Goal: Information Seeking & Learning: Find specific fact

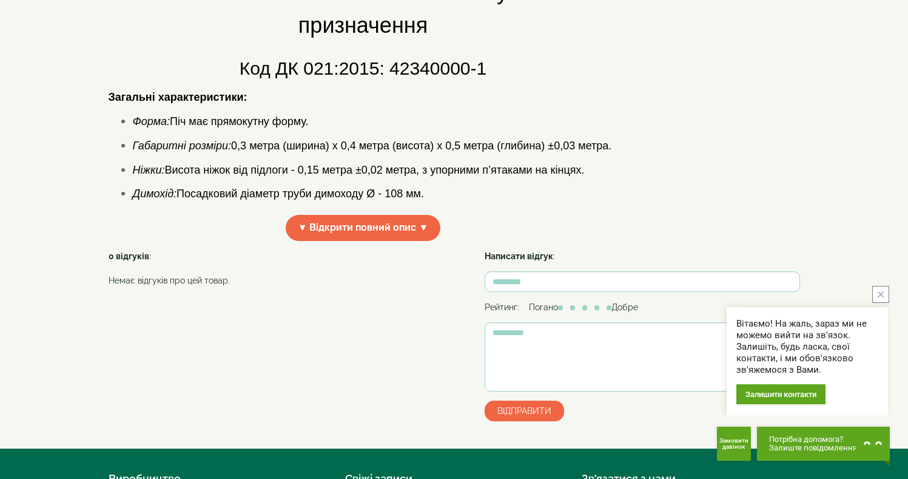
scroll to position [61, 0]
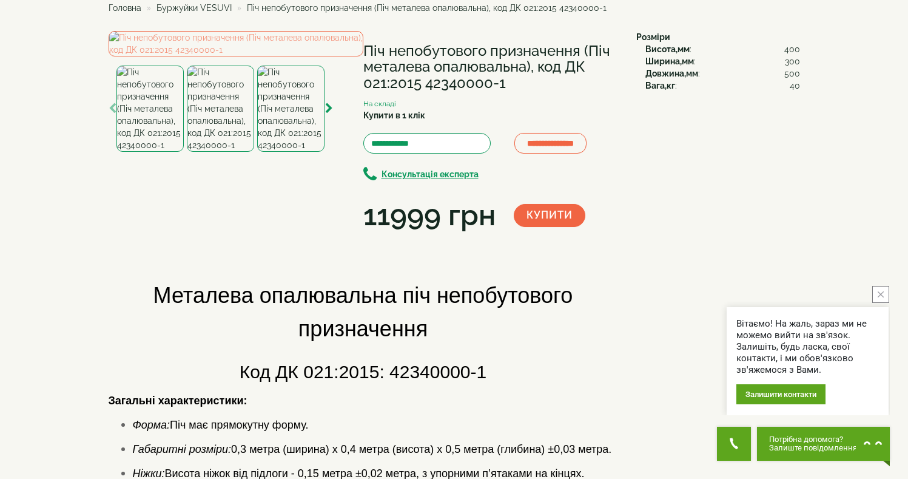
click at [223, 152] on img at bounding box center [220, 109] width 67 height 86
click at [267, 152] on img at bounding box center [290, 109] width 67 height 86
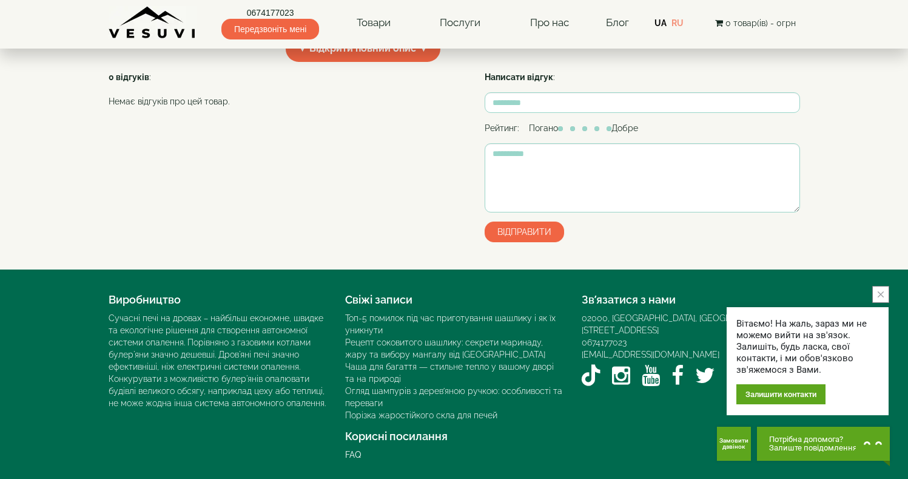
scroll to position [394, 0]
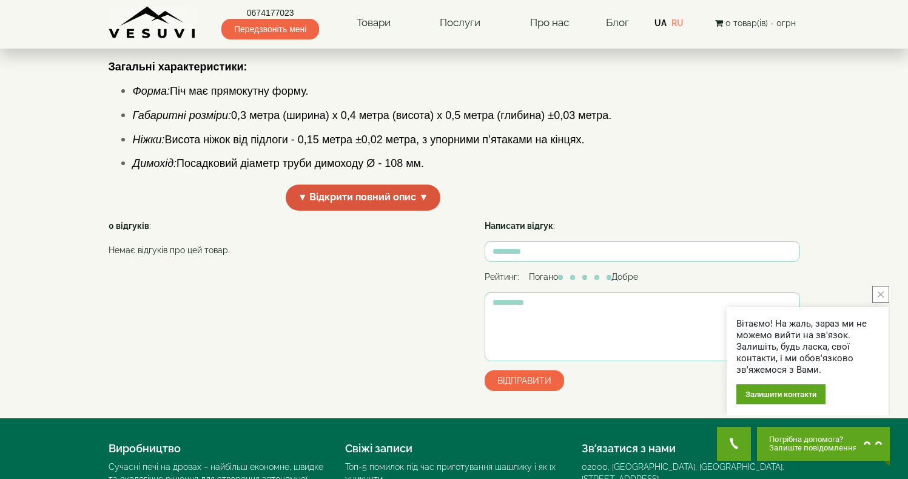
click at [385, 211] on span "▼ Відкрити повний опис ▼" at bounding box center [363, 197] width 155 height 26
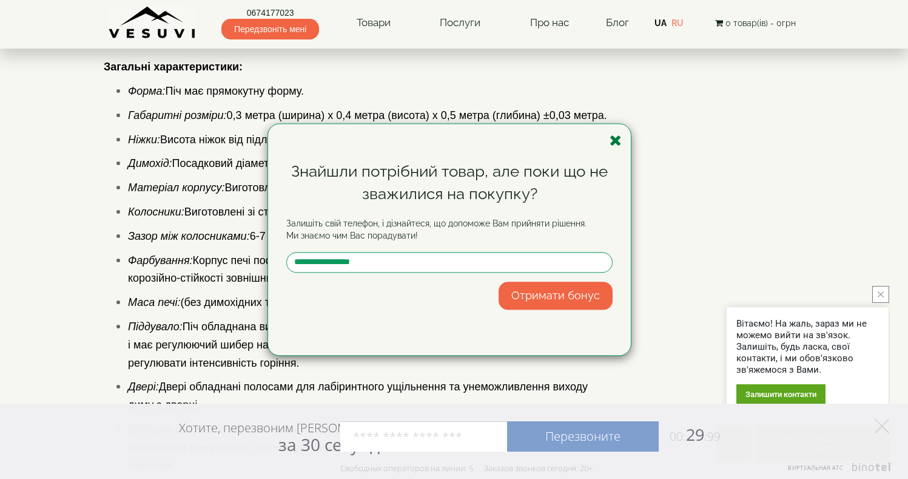
click at [615, 140] on icon "button" at bounding box center [616, 140] width 12 height 15
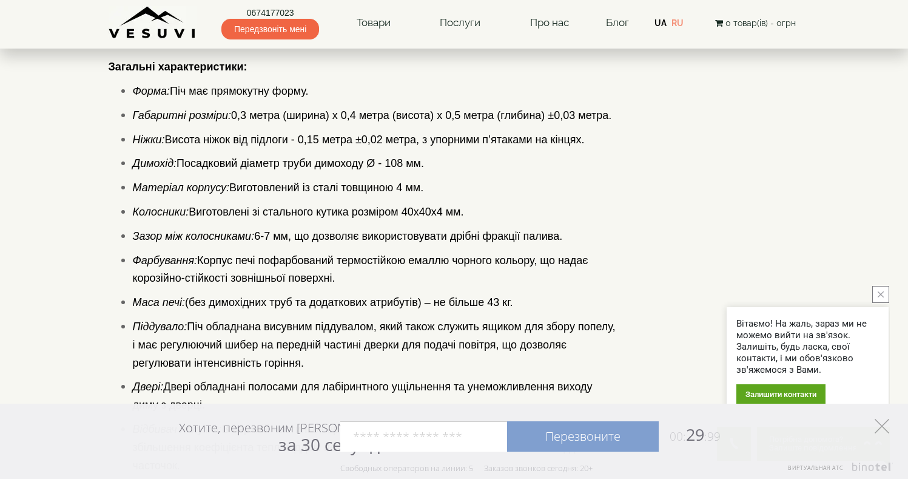
click at [878, 424] on icon at bounding box center [882, 426] width 15 height 15
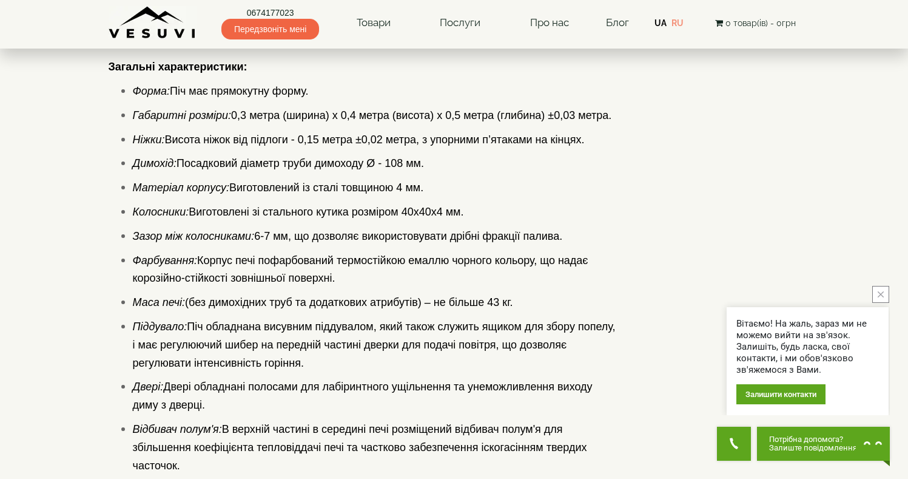
click at [877, 294] on button "close button" at bounding box center [880, 294] width 17 height 17
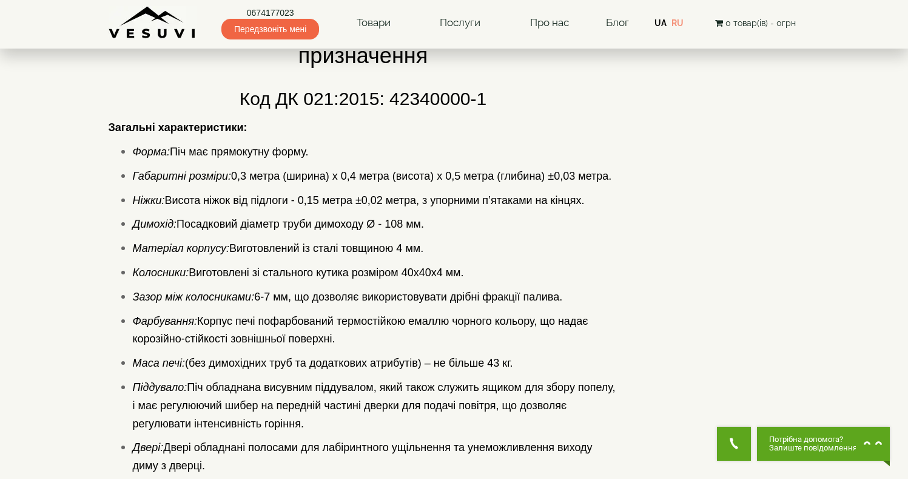
scroll to position [91, 0]
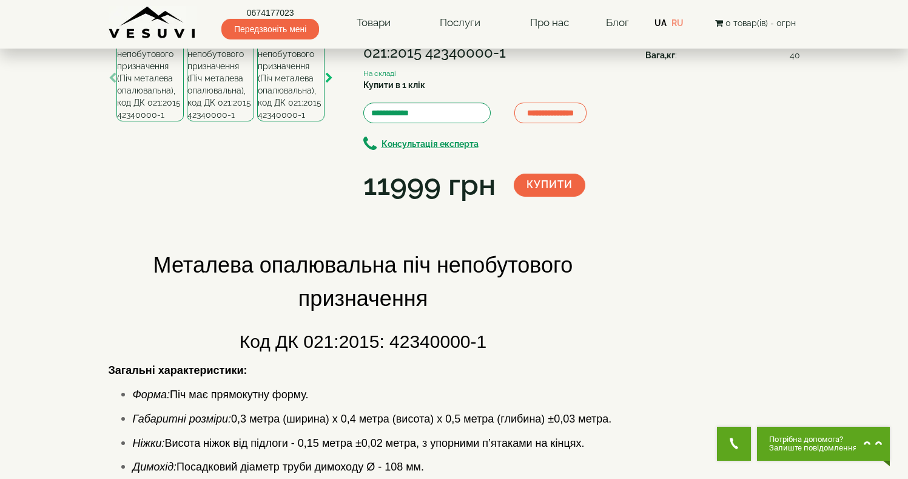
click at [328, 84] on icon "button" at bounding box center [329, 78] width 8 height 11
click at [295, 121] on img at bounding box center [290, 78] width 67 height 86
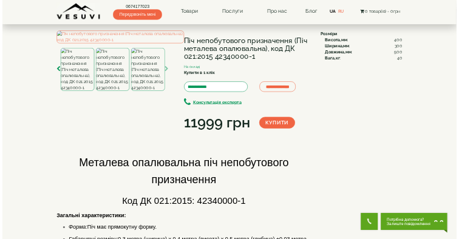
scroll to position [0, 0]
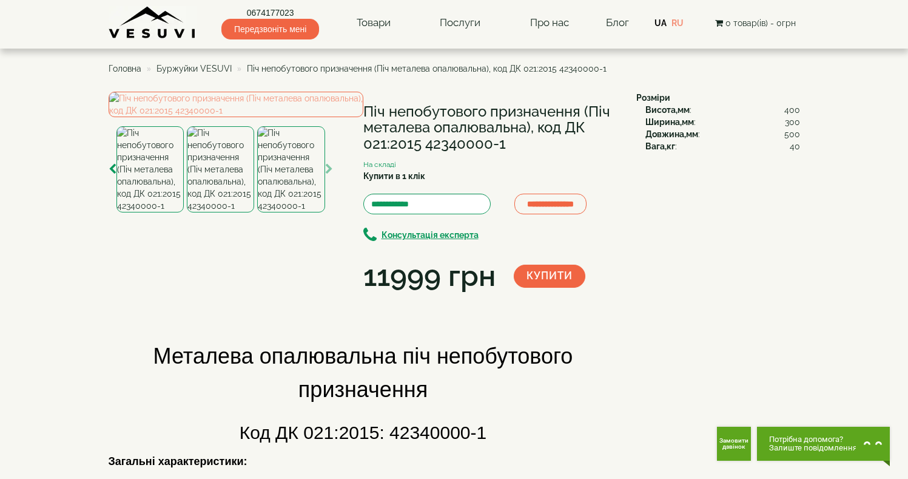
click at [326, 175] on icon "button" at bounding box center [329, 169] width 8 height 11
click at [327, 175] on icon "button" at bounding box center [329, 169] width 8 height 11
click at [265, 117] on img at bounding box center [236, 104] width 255 height 25
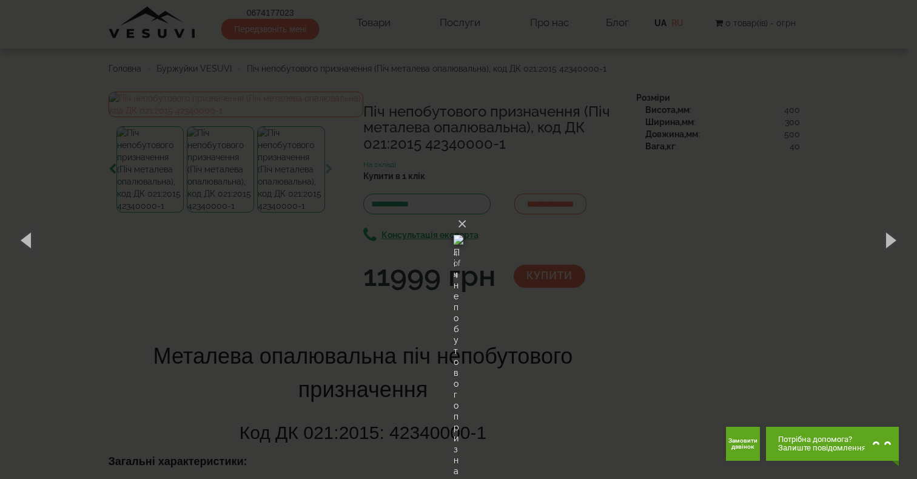
click at [667, 189] on div "× Піч непобутового призначення (Піч металева опалювальна), код ДК 021:2015 4234…" at bounding box center [458, 239] width 917 height 479
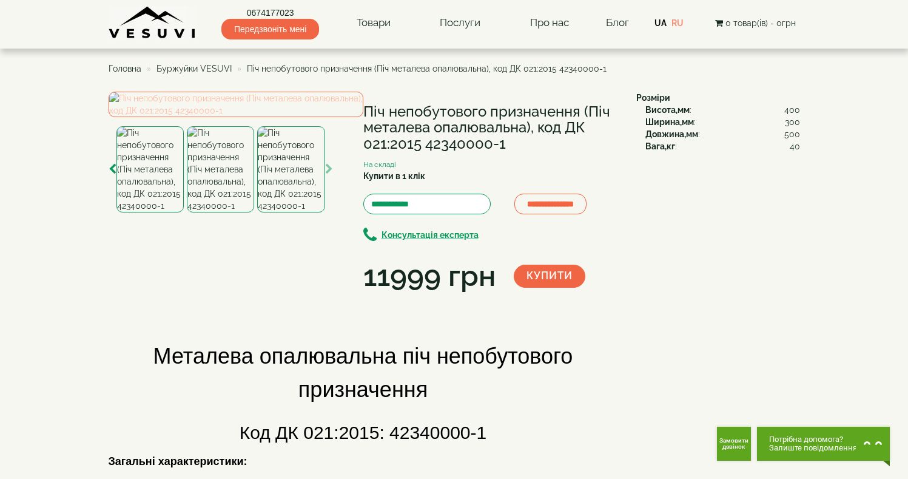
click at [269, 117] on img at bounding box center [236, 104] width 255 height 25
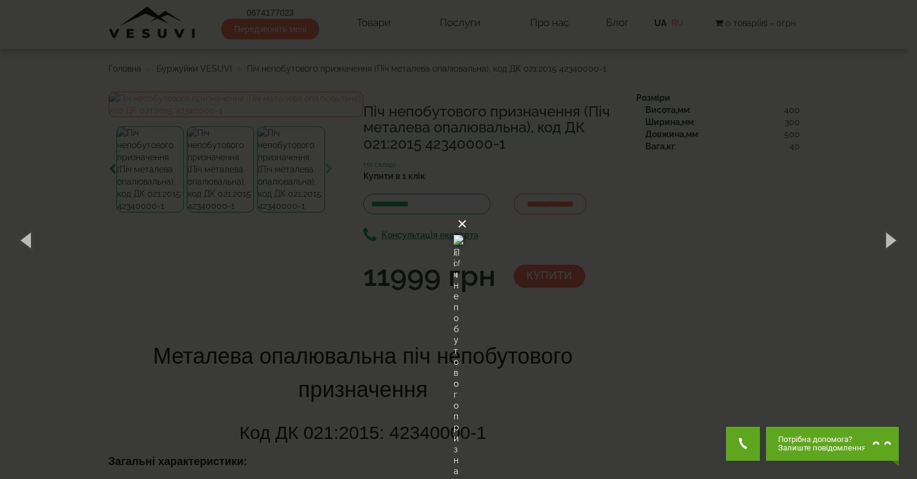
click at [467, 211] on button "×" at bounding box center [462, 224] width 10 height 27
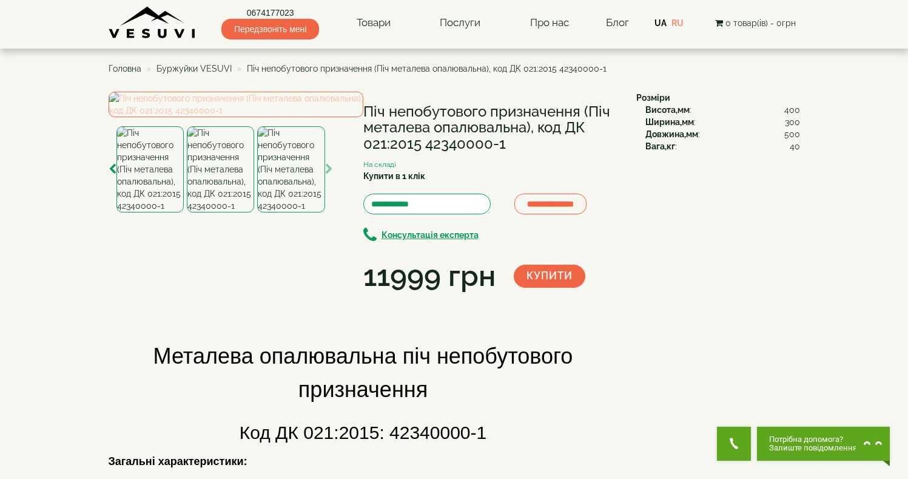
click at [261, 117] on img at bounding box center [236, 104] width 255 height 25
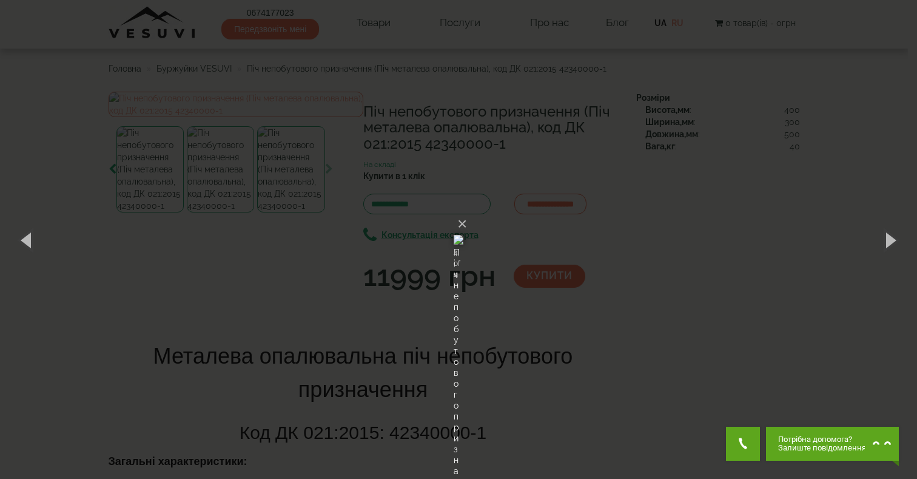
click at [454, 258] on img at bounding box center [459, 240] width 10 height 58
click at [36, 237] on button "button" at bounding box center [27, 239] width 55 height 67
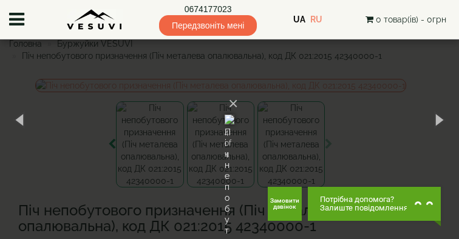
click at [82, 96] on div "× Піч непобутового призначення (Піч металева опалювальна), код ДК 021:2015 4234…" at bounding box center [229, 119] width 459 height 239
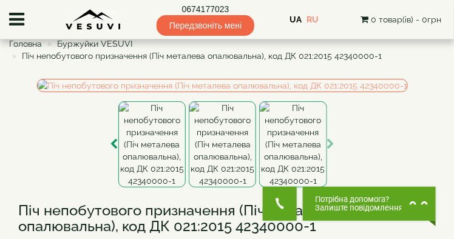
click at [80, 95] on ul at bounding box center [222, 87] width 426 height 16
click at [428, 95] on ul at bounding box center [222, 87] width 426 height 16
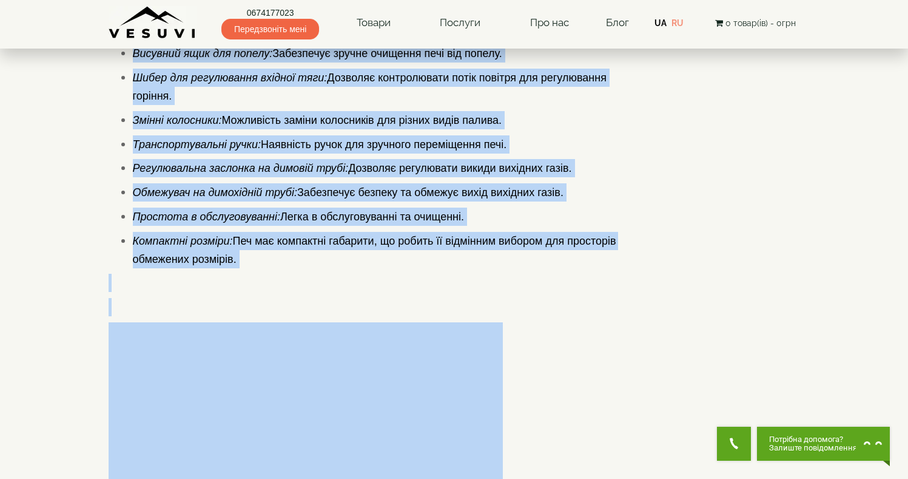
scroll to position [969, 0]
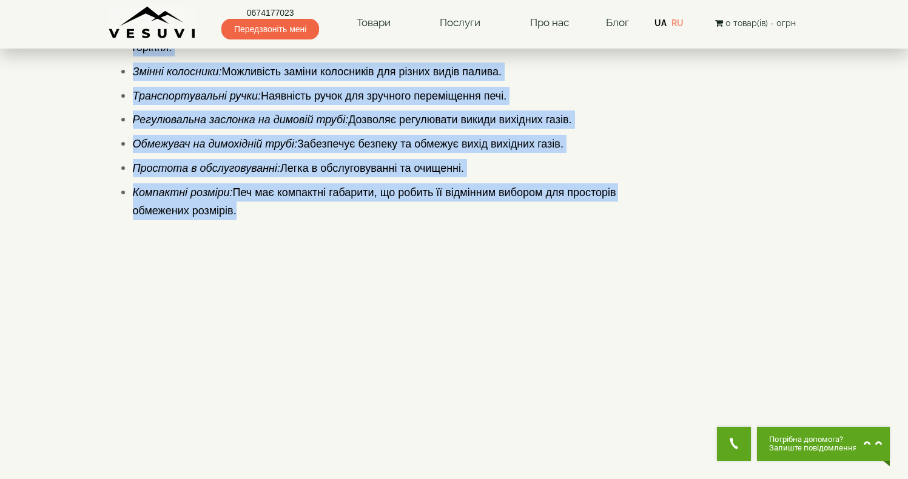
drag, startPoint x: 156, startPoint y: 144, endPoint x: 514, endPoint y: 315, distance: 397.0
copy div "Loremips dolorsitame con adipiscingel seddoeiusmo Tem IN 245:8865: 48728973-7 U…"
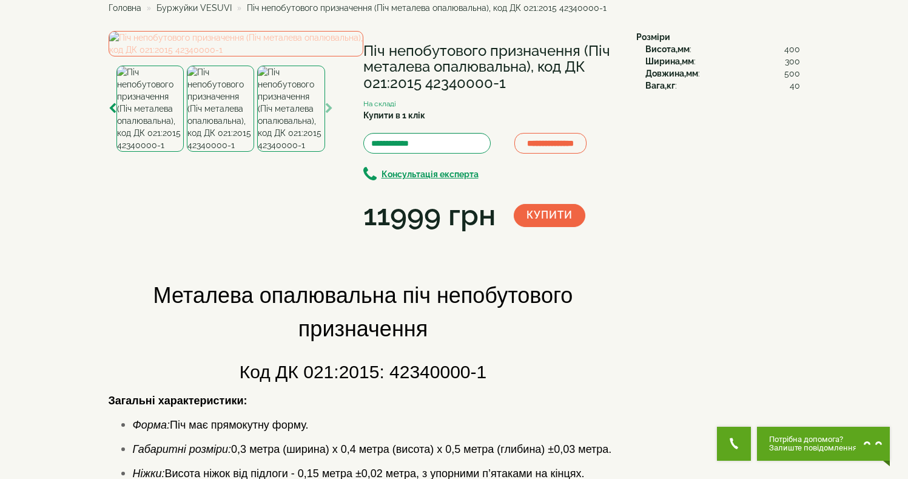
scroll to position [0, 0]
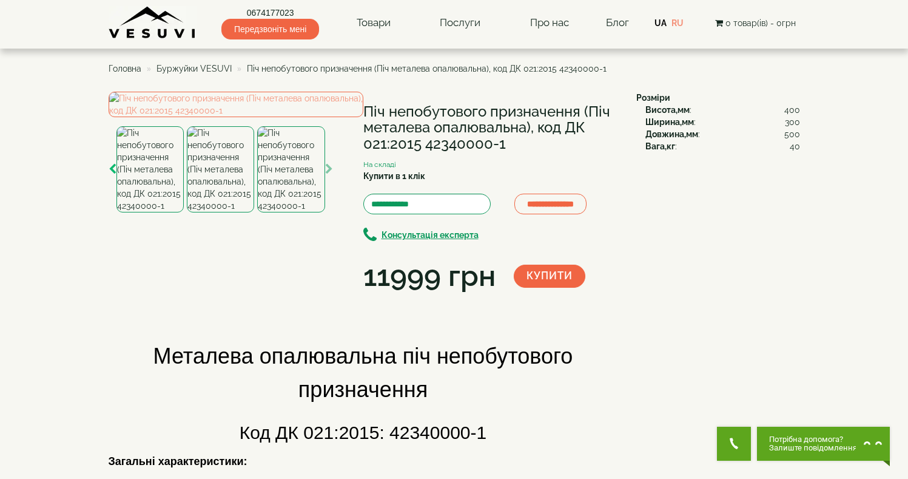
click at [109, 175] on icon "button" at bounding box center [113, 169] width 8 height 11
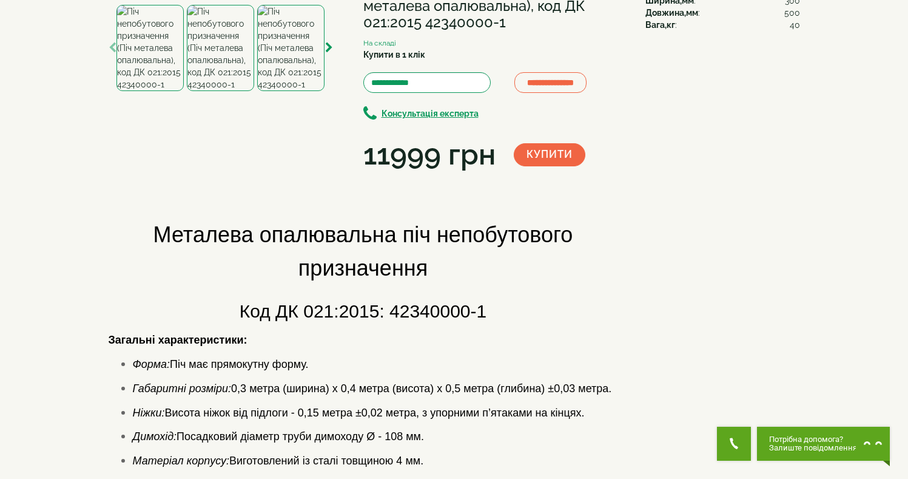
scroll to position [61, 0]
